Goal: Transaction & Acquisition: Purchase product/service

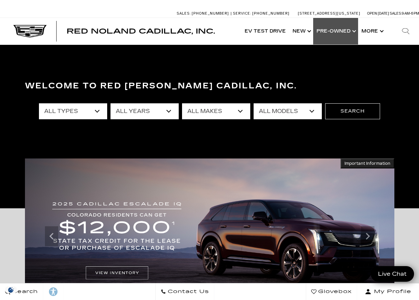
click at [351, 28] on link "Show Pre-Owned" at bounding box center [335, 31] width 45 height 27
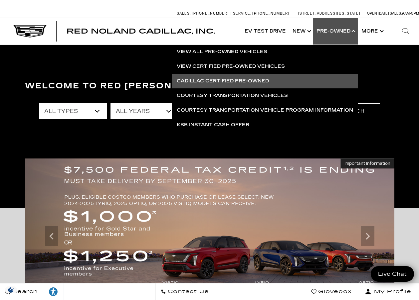
click at [254, 79] on link "Cadillac Certified Pre-Owned" at bounding box center [265, 81] width 186 height 15
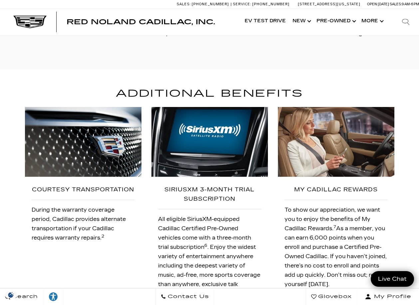
scroll to position [878, 0]
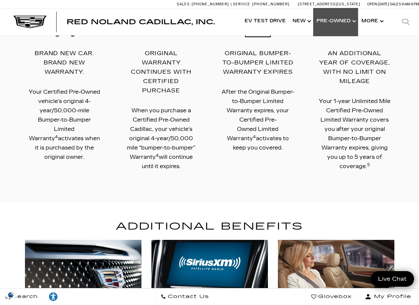
click at [351, 22] on link "Show Pre-Owned" at bounding box center [335, 21] width 45 height 27
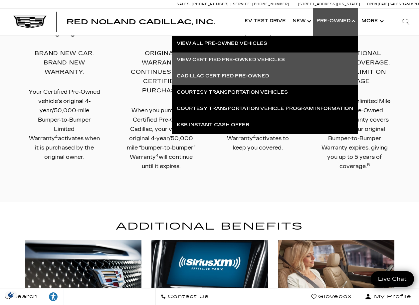
click at [281, 61] on link "View Certified Pre-Owned Vehicles" at bounding box center [265, 60] width 186 height 15
